Goal: Task Accomplishment & Management: Manage account settings

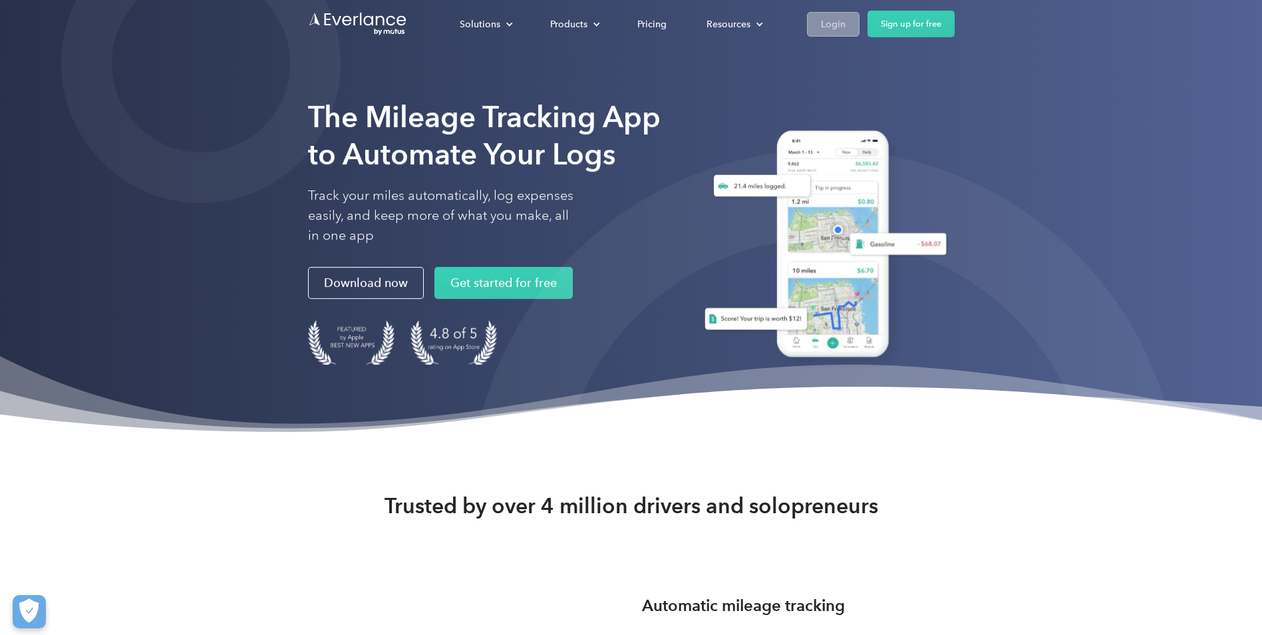
drag, startPoint x: 833, startPoint y: 23, endPoint x: 823, endPoint y: 26, distance: 11.2
click at [833, 23] on div "Login" at bounding box center [833, 24] width 25 height 17
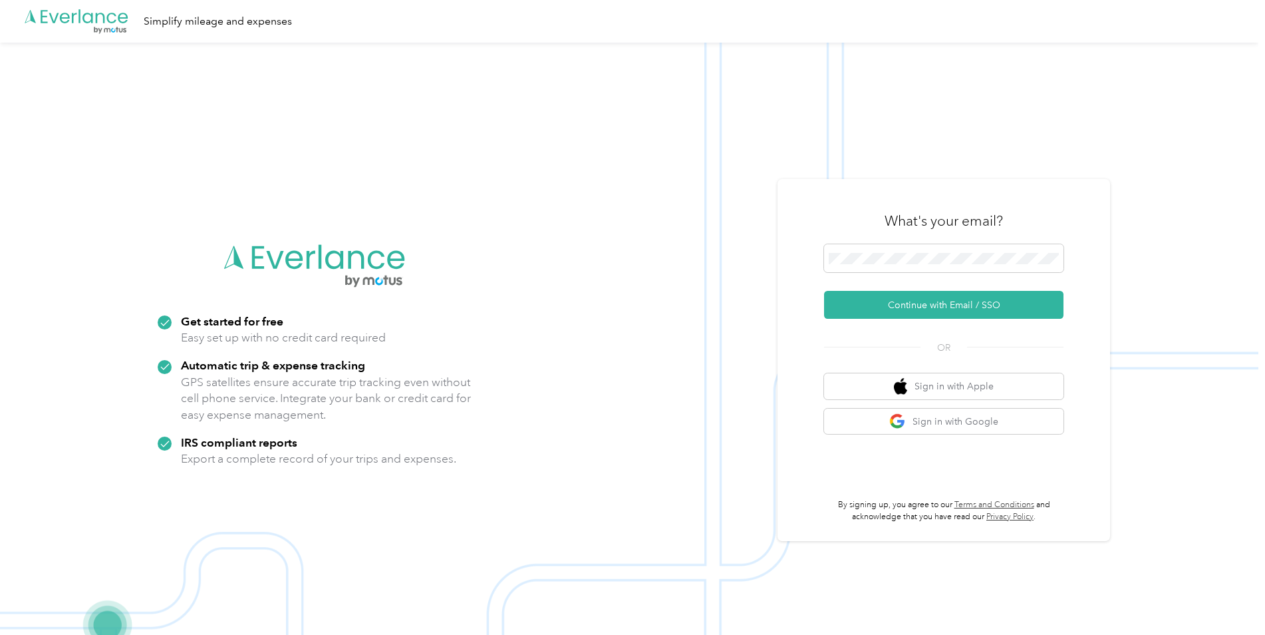
drag, startPoint x: 905, startPoint y: 306, endPoint x: 881, endPoint y: 325, distance: 30.9
click at [906, 305] on button "Continue with Email / SSO" at bounding box center [943, 305] width 239 height 28
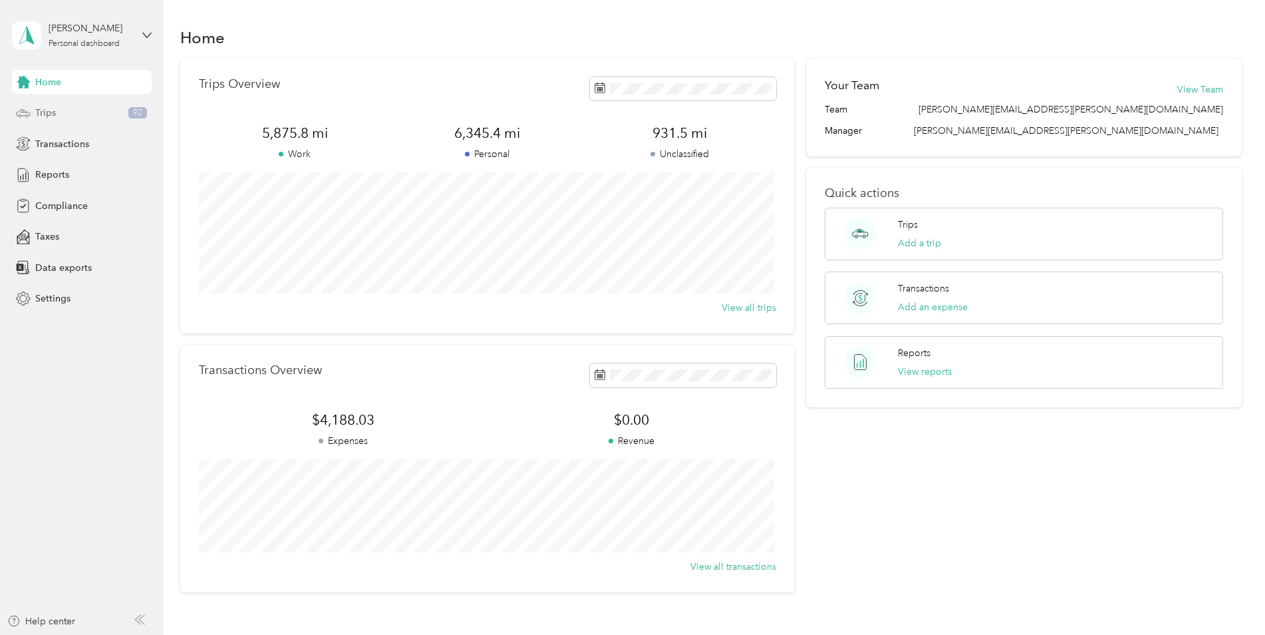
click at [57, 112] on div "Trips 92" at bounding box center [82, 113] width 140 height 24
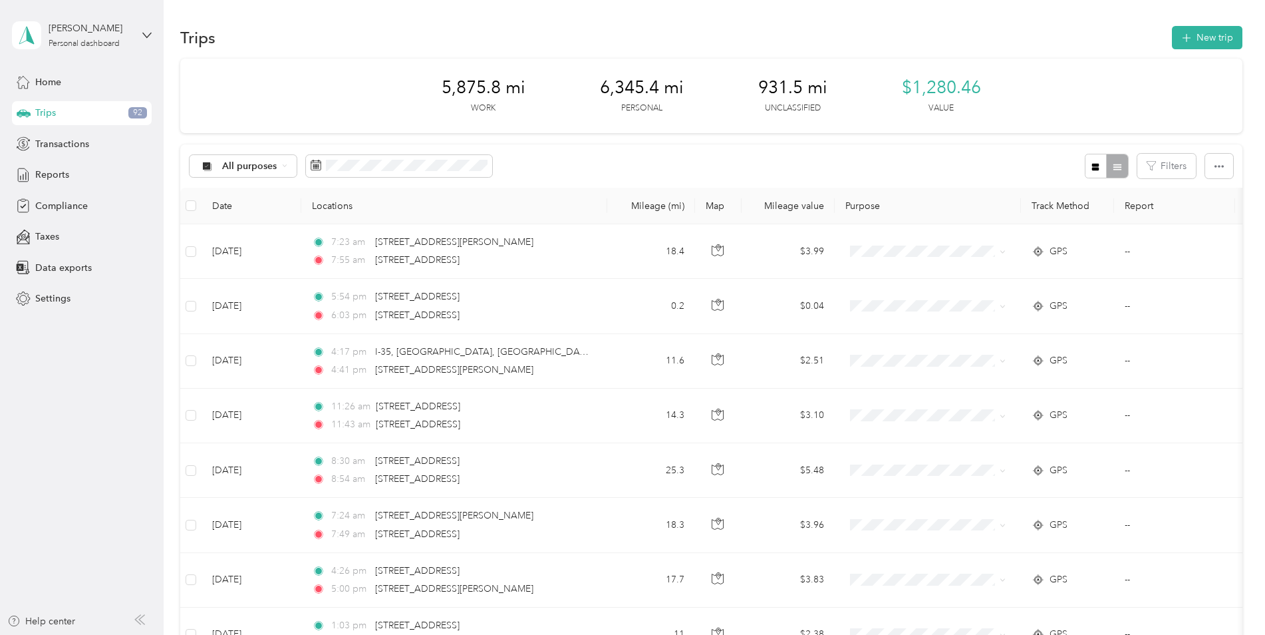
click at [1092, 161] on span "button" at bounding box center [1095, 165] width 9 height 11
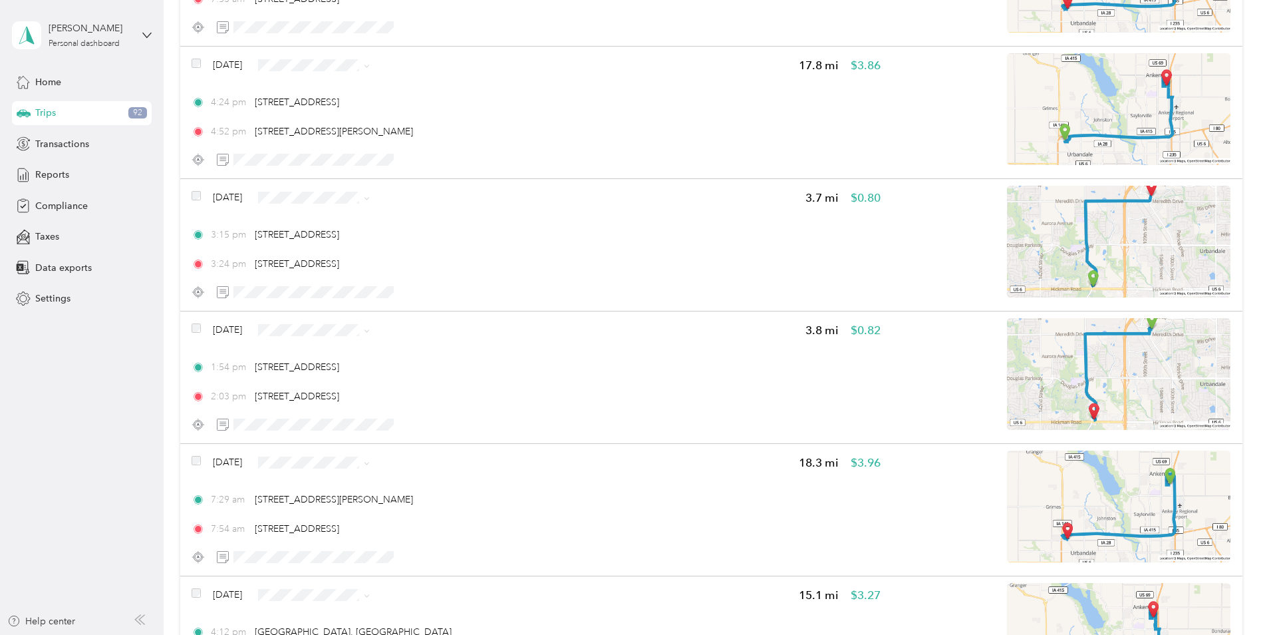
scroll to position [1463, 0]
